Goal: Transaction & Acquisition: Purchase product/service

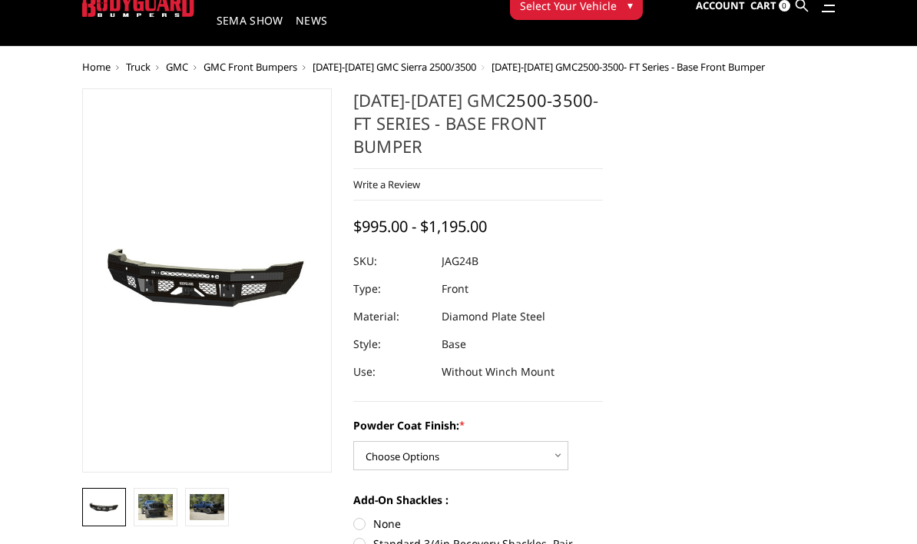
scroll to position [63, 0]
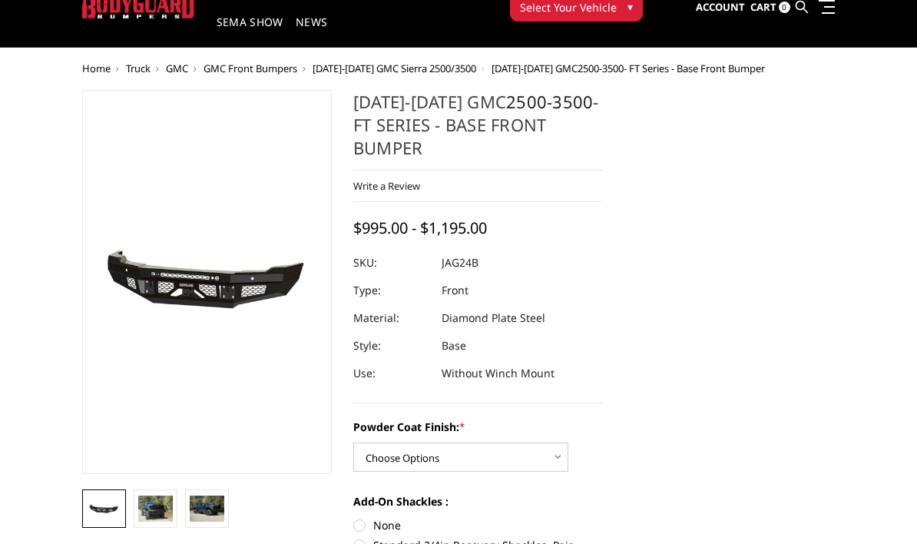
click at [157, 509] on img at bounding box center [155, 508] width 35 height 26
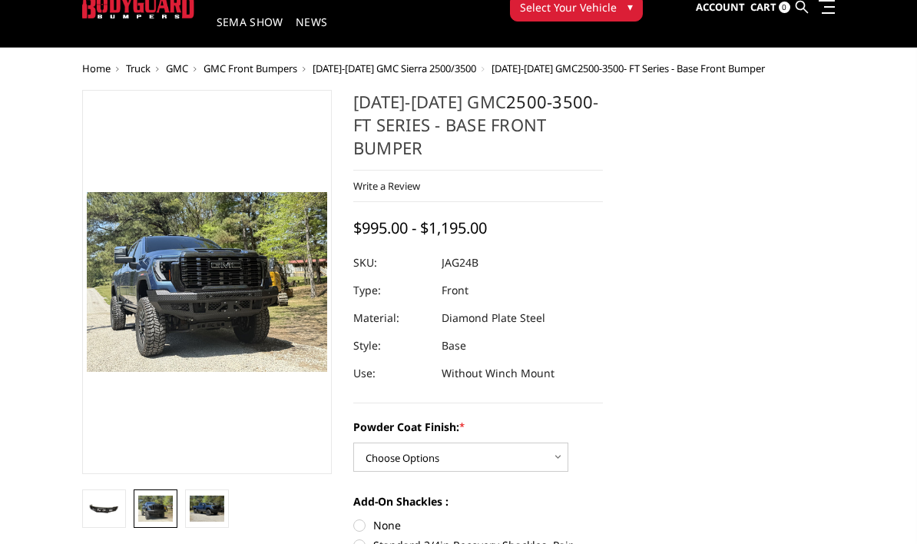
click at [201, 505] on img at bounding box center [207, 508] width 35 height 26
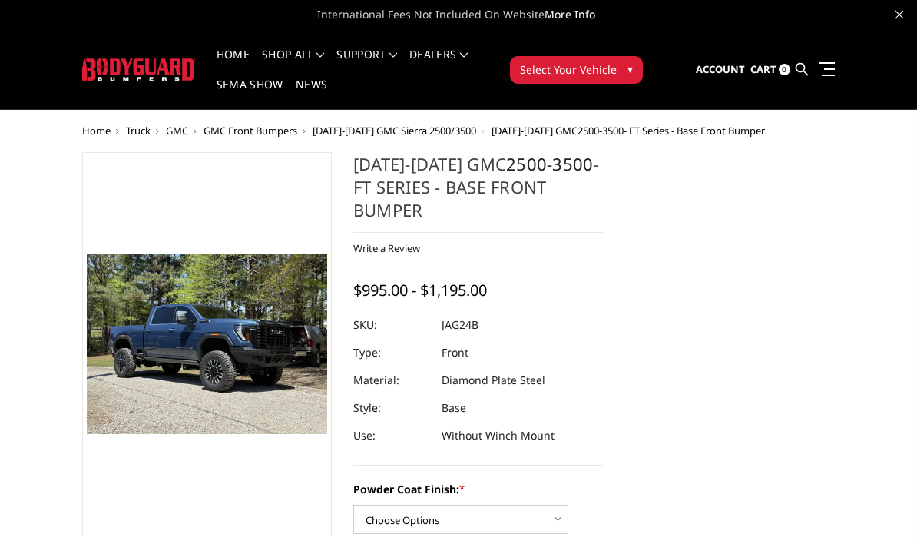
scroll to position [0, 0]
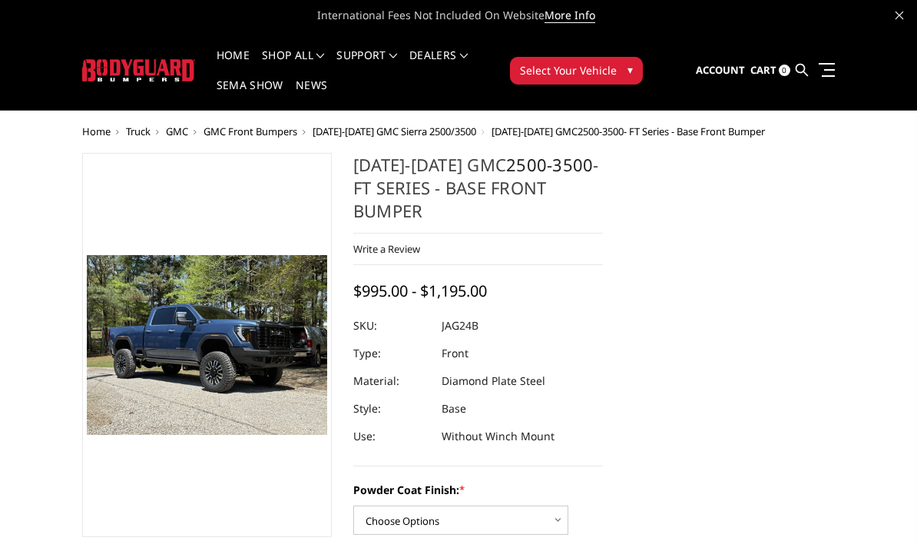
click at [553, 74] on span "Select Your Vehicle" at bounding box center [568, 70] width 97 height 16
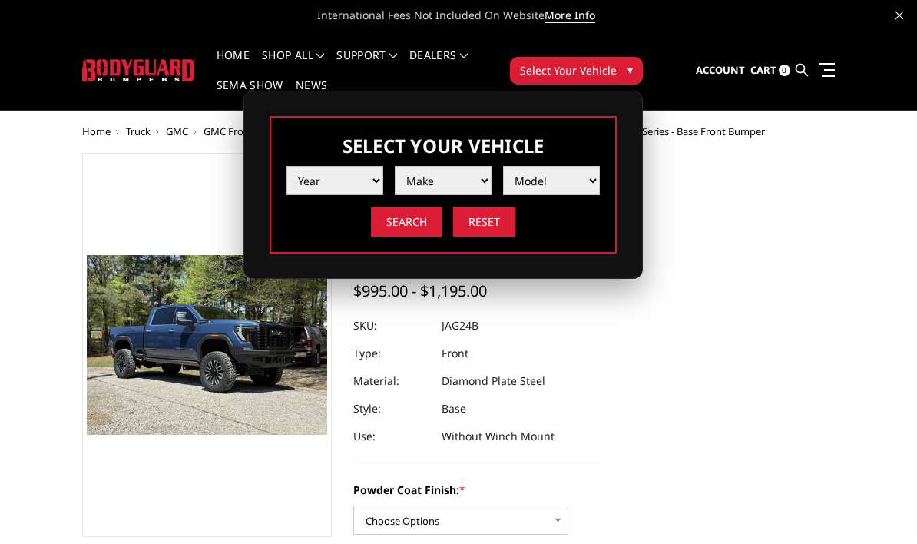
click at [352, 177] on select "Year 2025 2024 2023 2022 2021 2020 2019 2018 2017 2016 2015 2014 2013 2012 2011…" at bounding box center [335, 180] width 97 height 29
select select "yr_2025"
click at [451, 183] on select "Make Chevrolet Ford GMC Ram Toyota" at bounding box center [443, 180] width 97 height 29
select select "mk_gmc"
click at [562, 177] on select "Model Sierra 1500 Sierra 2500 / 3500" at bounding box center [551, 180] width 97 height 29
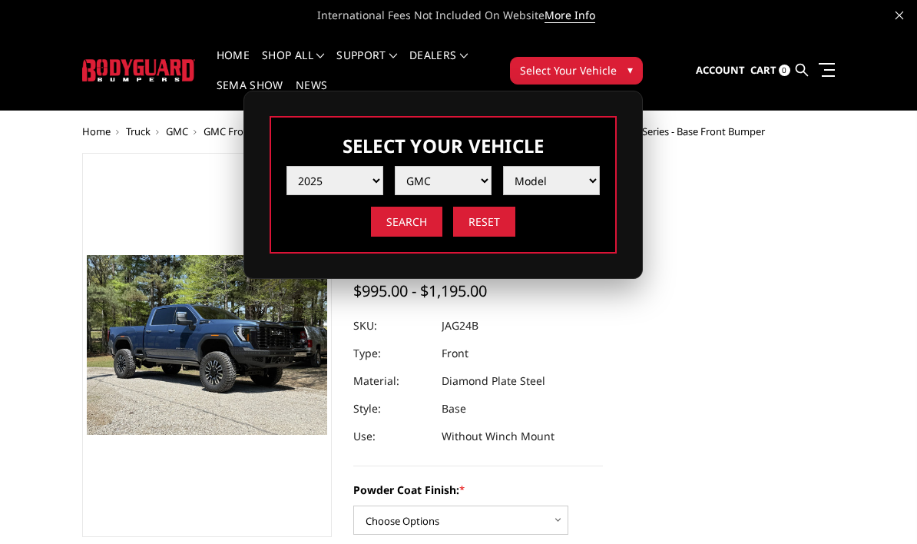
select select "md_sierra-2500-3500"
click at [398, 230] on input "Search" at bounding box center [406, 222] width 71 height 30
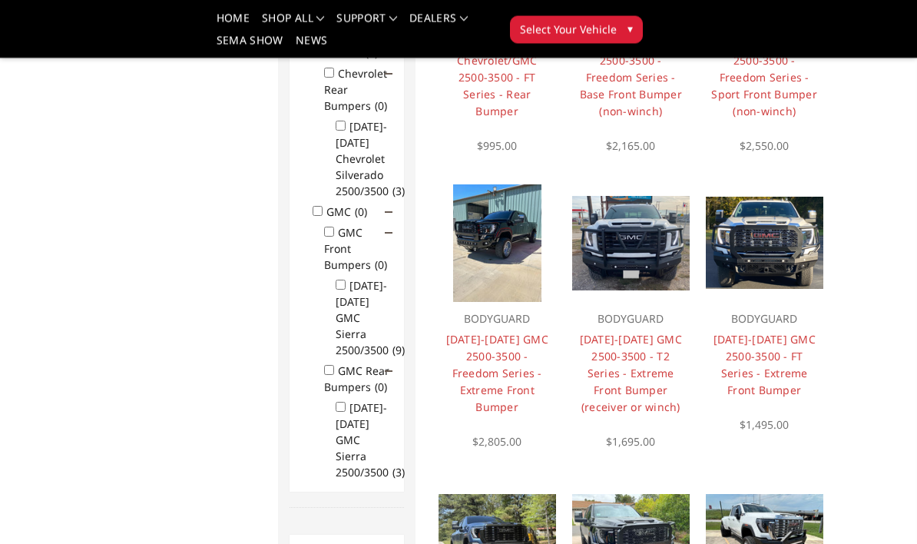
scroll to position [326, 0]
click at [334, 375] on input "GMC Rear Bumpers (0)" at bounding box center [329, 370] width 10 height 10
checkbox input "true"
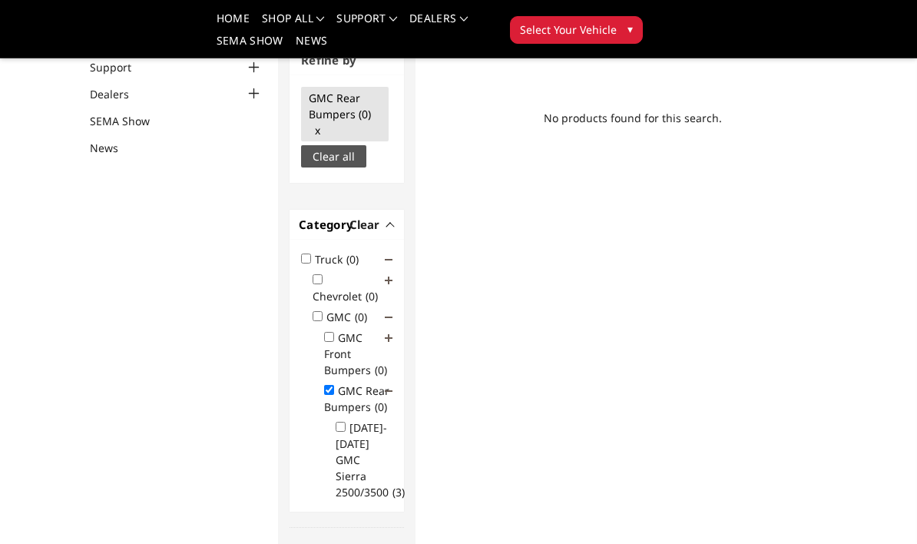
scroll to position [145, 0]
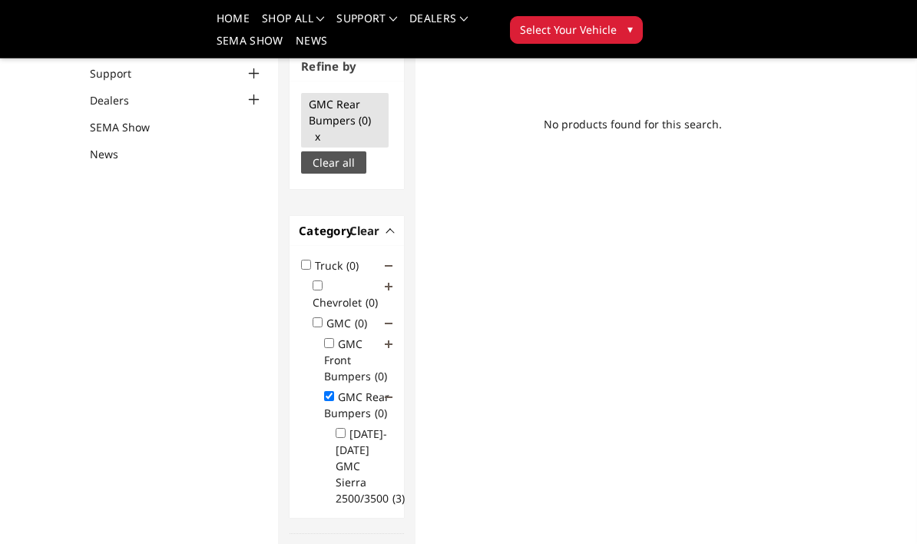
click at [343, 438] on input "2020-2025 GMC Sierra 2500/3500 (3)" at bounding box center [341, 433] width 10 height 10
checkbox input "true"
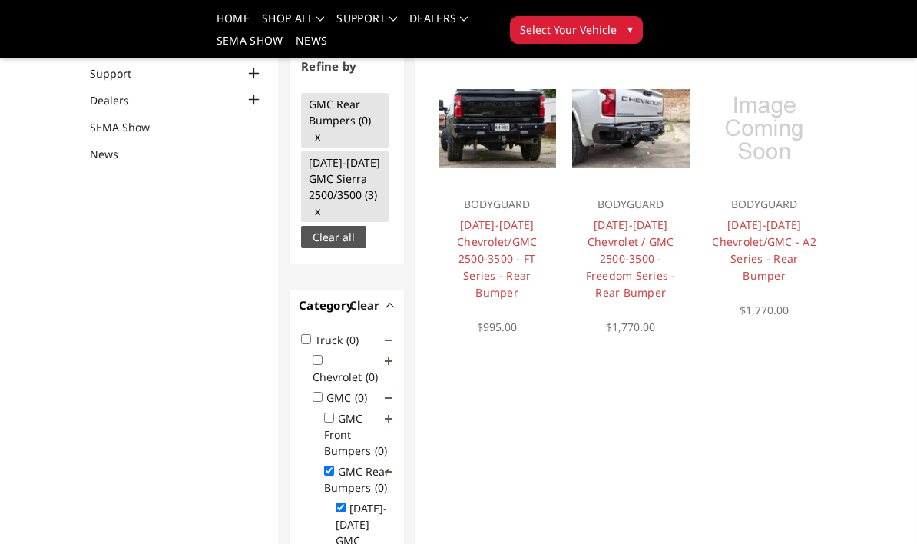
click at [332, 475] on input "GMC Rear Bumpers (0)" at bounding box center [329, 471] width 10 height 10
checkbox input "false"
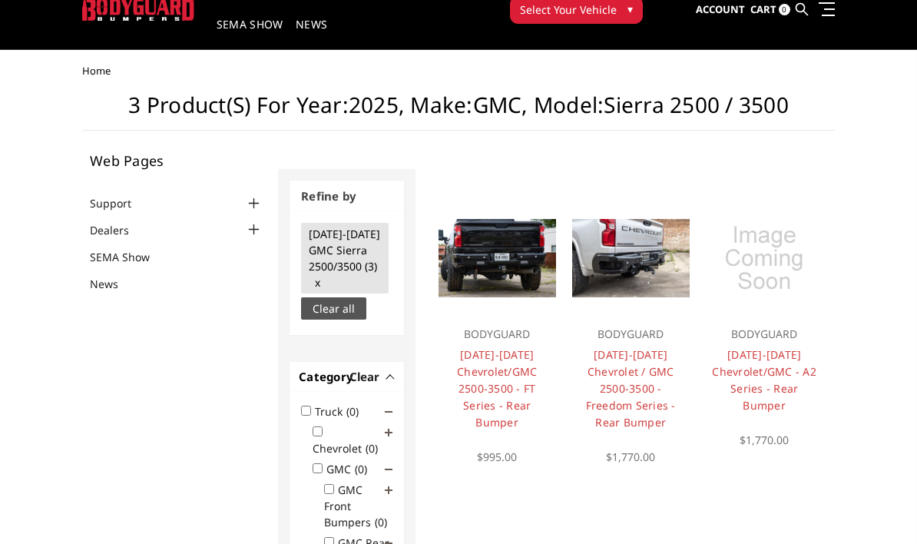
scroll to position [61, 0]
click at [635, 389] on link "2020-2025 Chevrolet / GMC 2500-3500 - Freedom Series - Rear Bumper" at bounding box center [631, 388] width 90 height 82
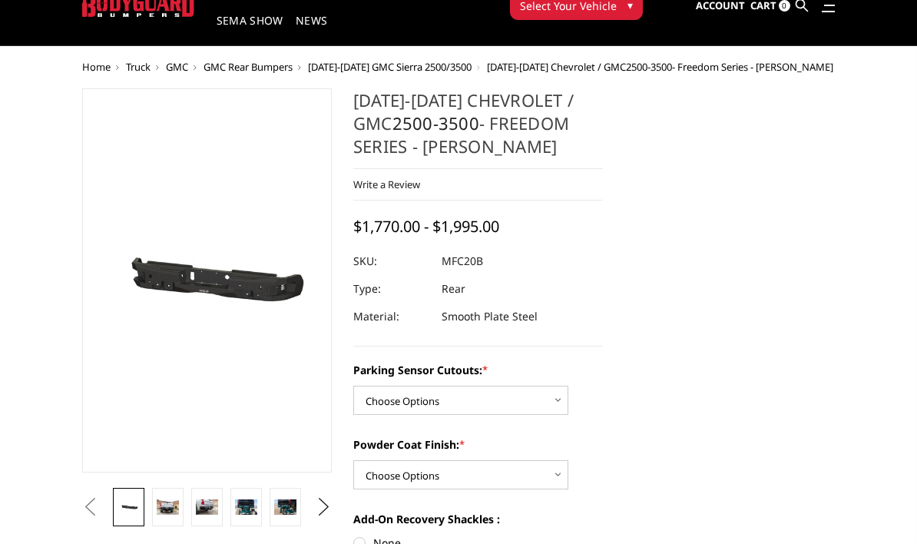
scroll to position [64, 0]
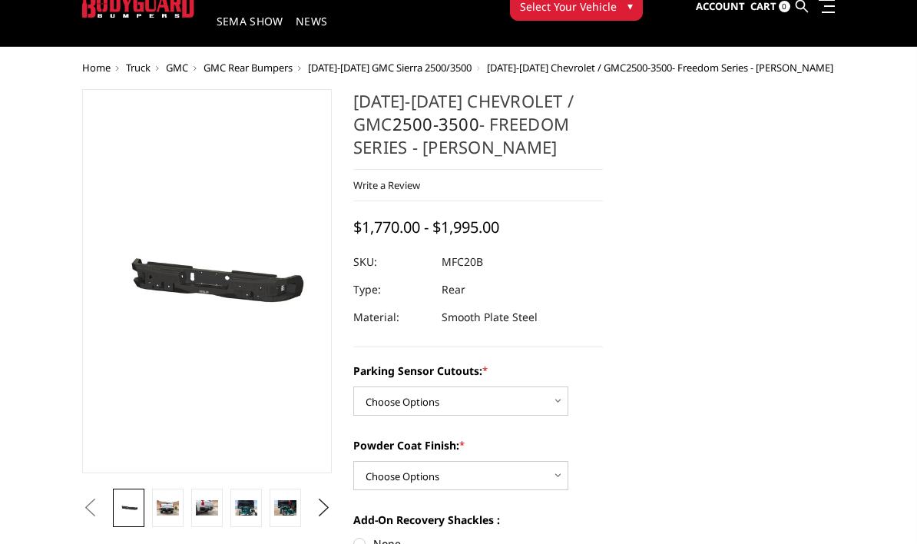
click at [316, 509] on button "Next" at bounding box center [324, 507] width 23 height 23
click at [101, 496] on button "Previous" at bounding box center [89, 507] width 23 height 23
click at [169, 509] on img at bounding box center [168, 507] width 22 height 15
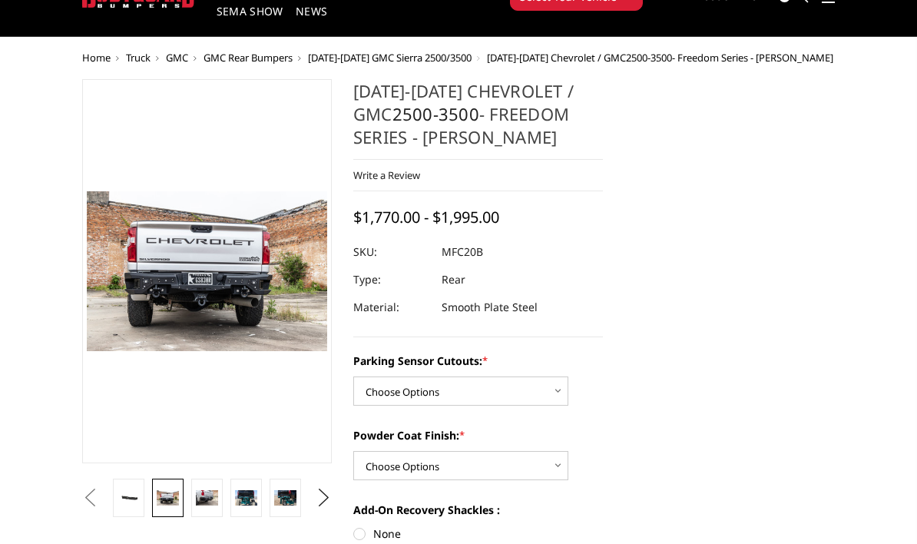
scroll to position [72, 0]
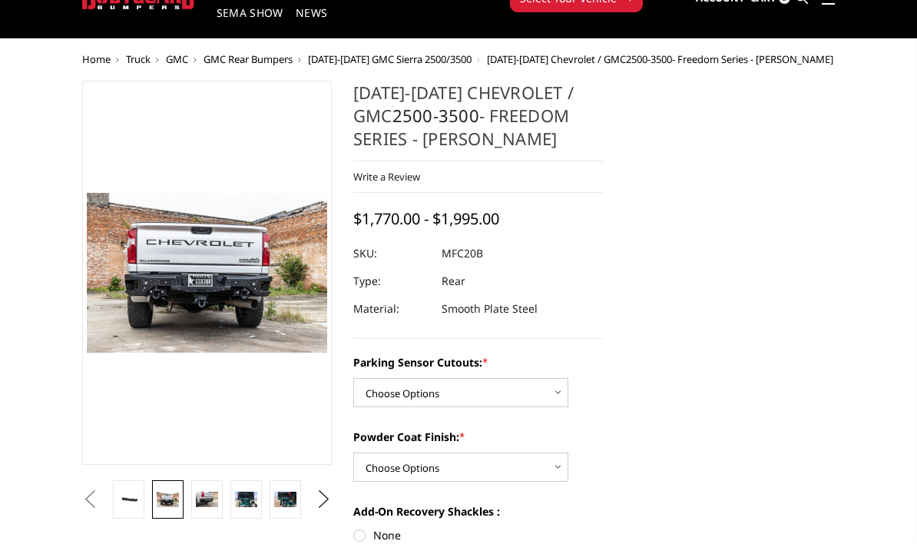
click at [318, 502] on button "Next" at bounding box center [324, 499] width 23 height 23
click at [174, 504] on img at bounding box center [168, 499] width 22 height 15
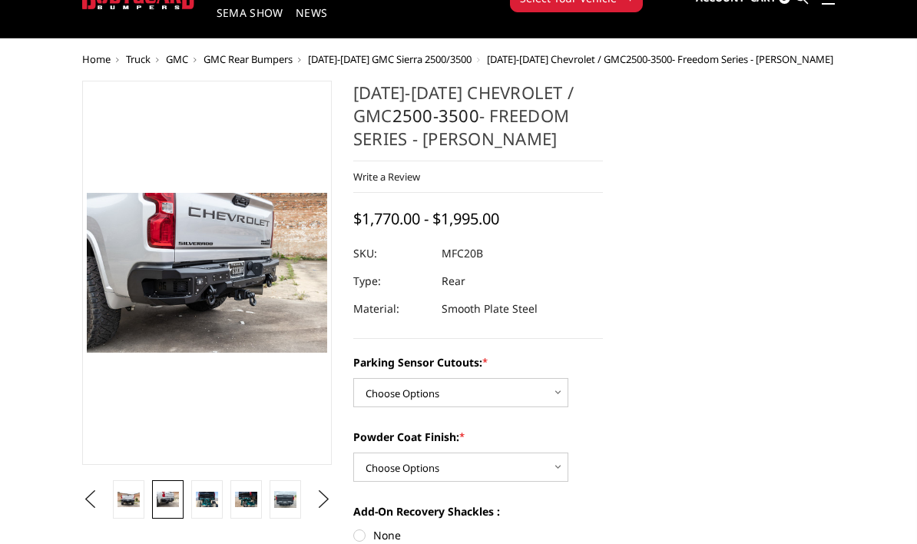
click at [199, 505] on img at bounding box center [207, 499] width 22 height 15
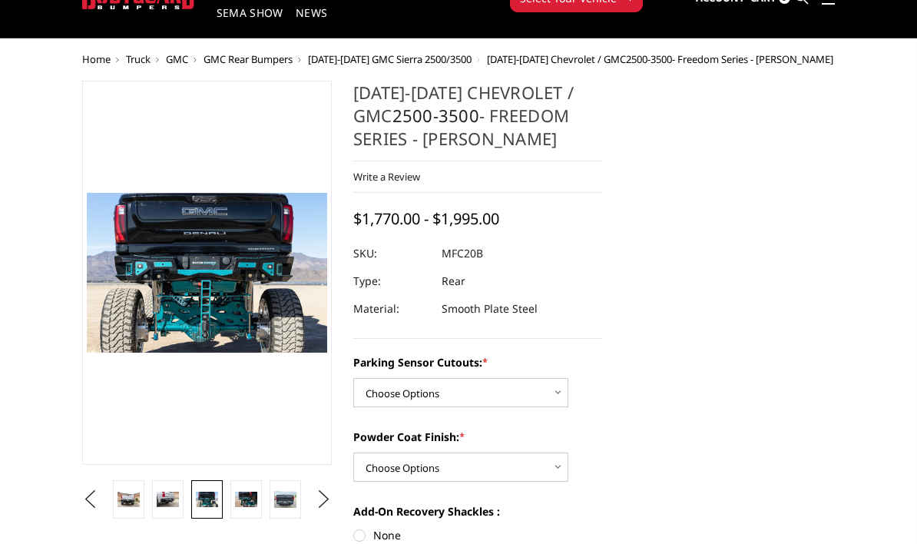
click at [245, 505] on img at bounding box center [246, 499] width 22 height 15
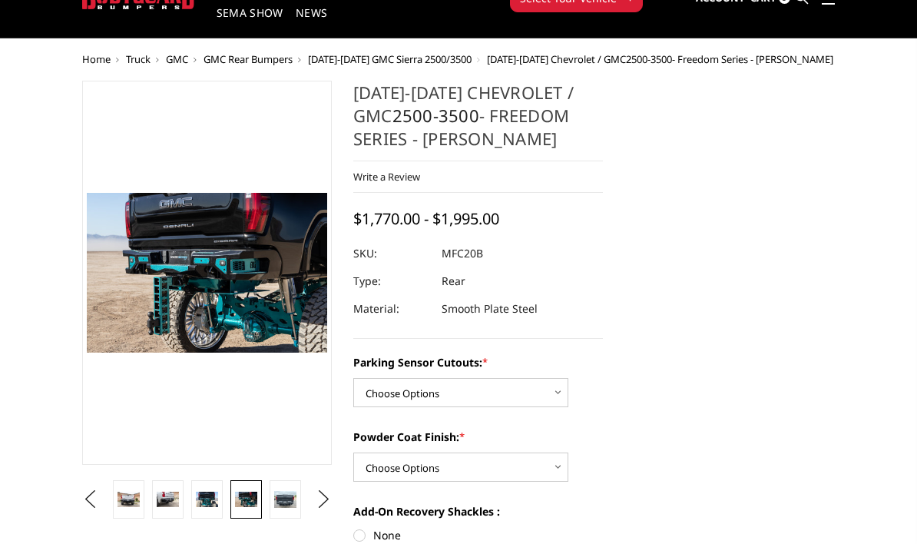
click at [290, 500] on img at bounding box center [285, 499] width 22 height 17
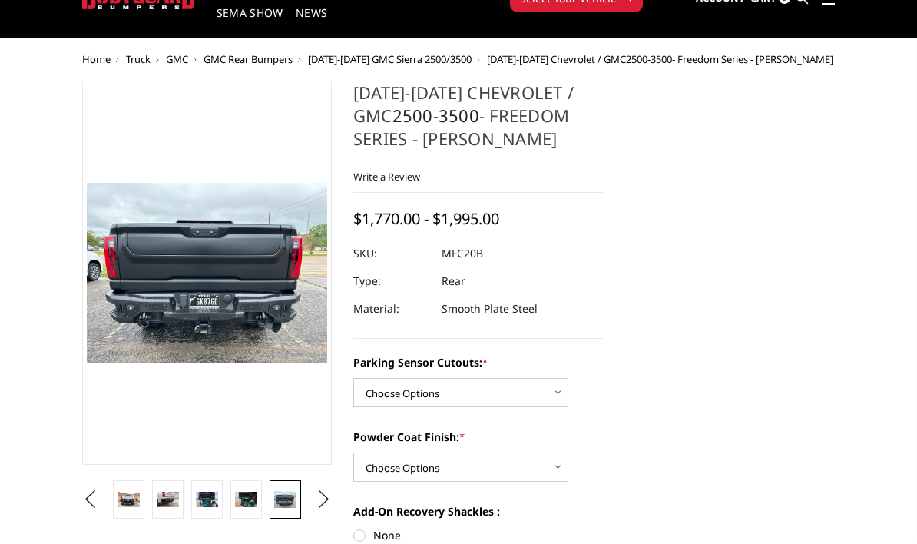
click at [162, 501] on img at bounding box center [168, 499] width 22 height 15
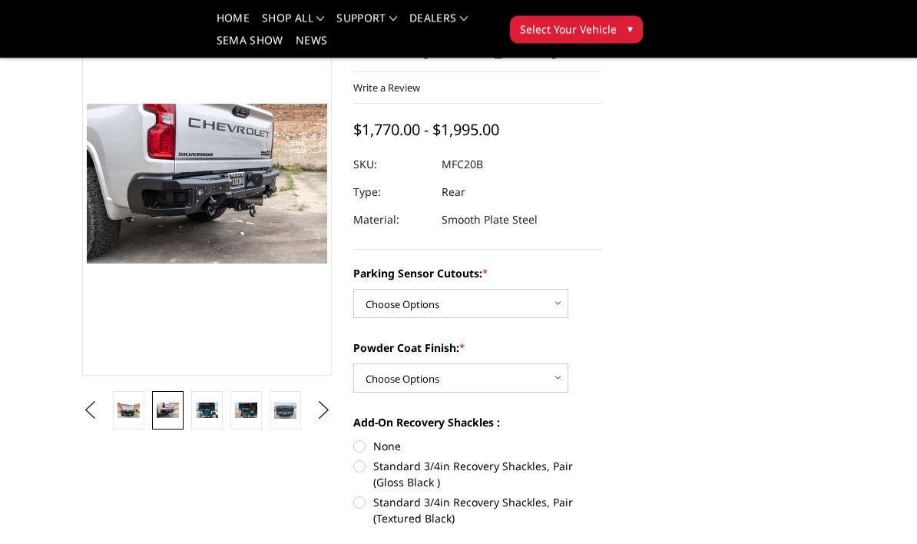
scroll to position [116, 0]
click at [562, 303] on select "Choose Options No - Without Parking Sensor Cutouts Yes - With Parking Sensor Cu…" at bounding box center [460, 303] width 215 height 29
select select "2870"
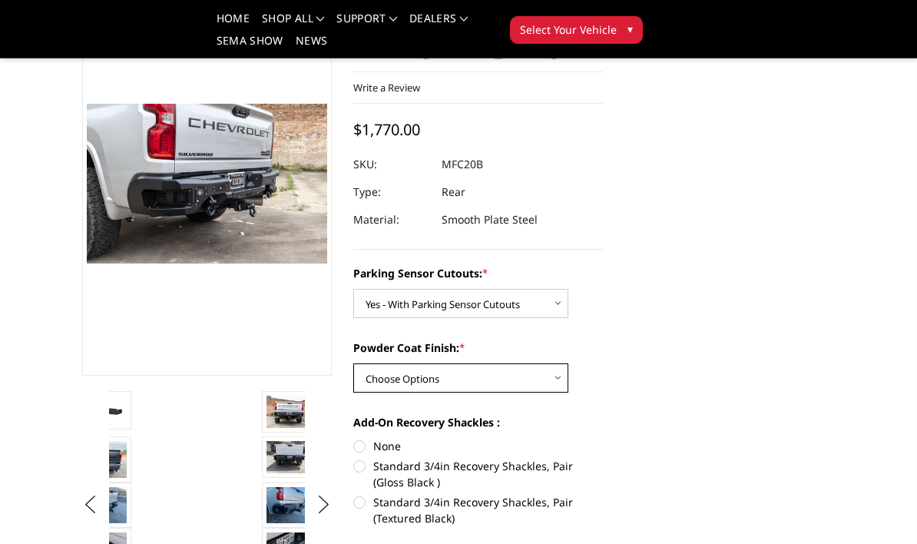
click at [560, 377] on select "Choose Options Bare Metal Texture Black Powder Coat" at bounding box center [460, 377] width 215 height 29
click at [568, 385] on select "Choose Options Bare Metal Texture Black Powder Coat" at bounding box center [460, 377] width 215 height 29
select select "2872"
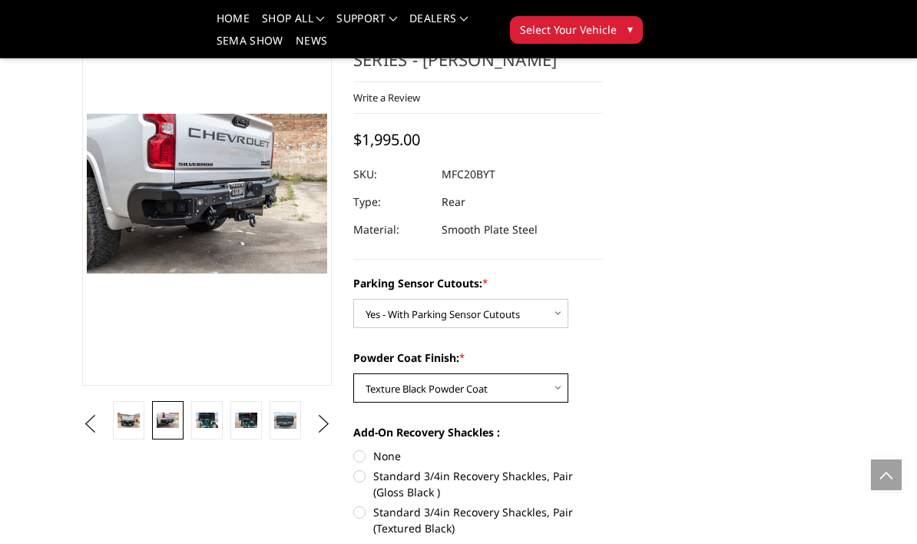
scroll to position [0, 0]
